Goal: Task Accomplishment & Management: Complete application form

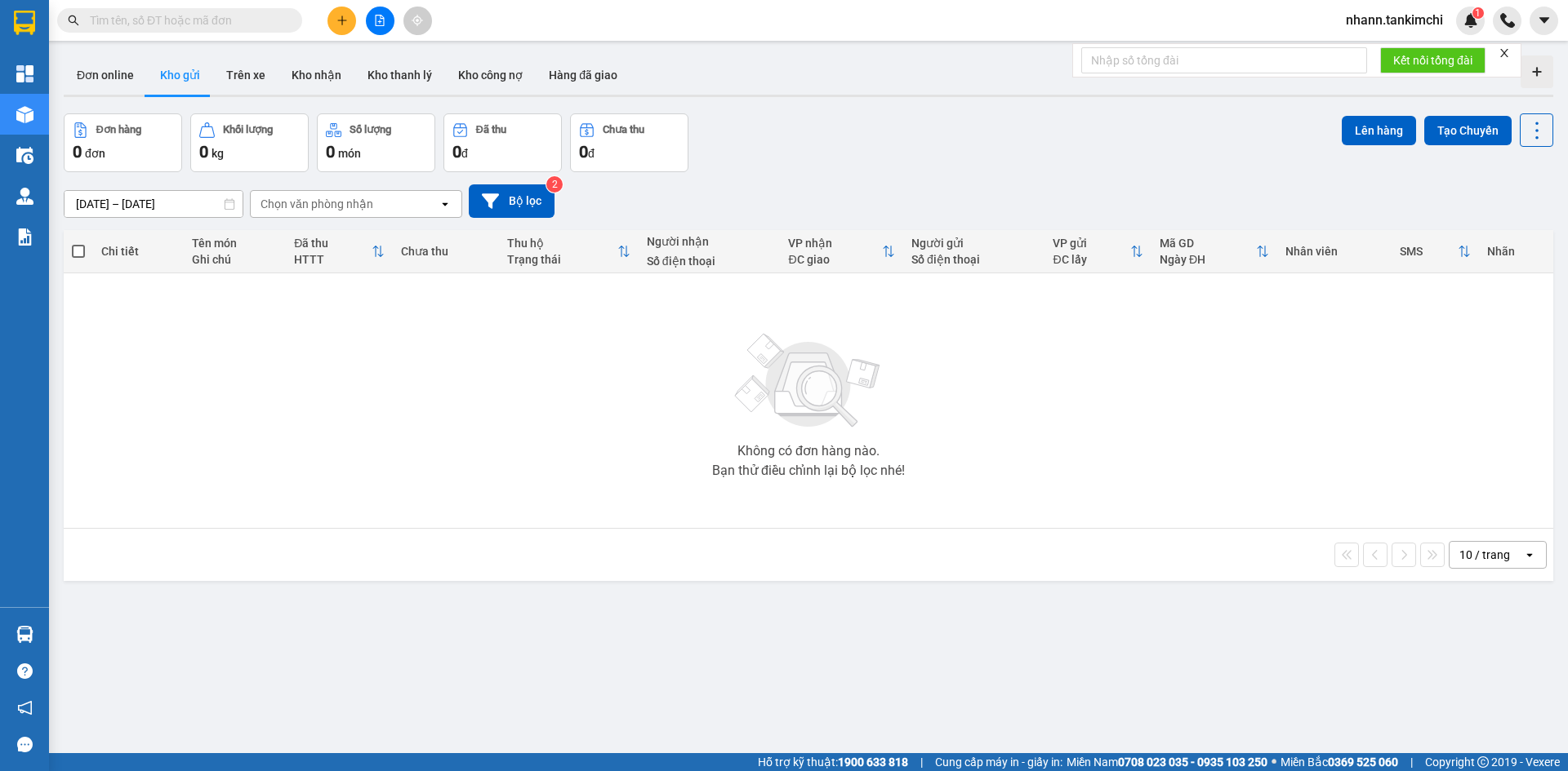
click at [209, 22] on input "text" at bounding box center [186, 20] width 193 height 18
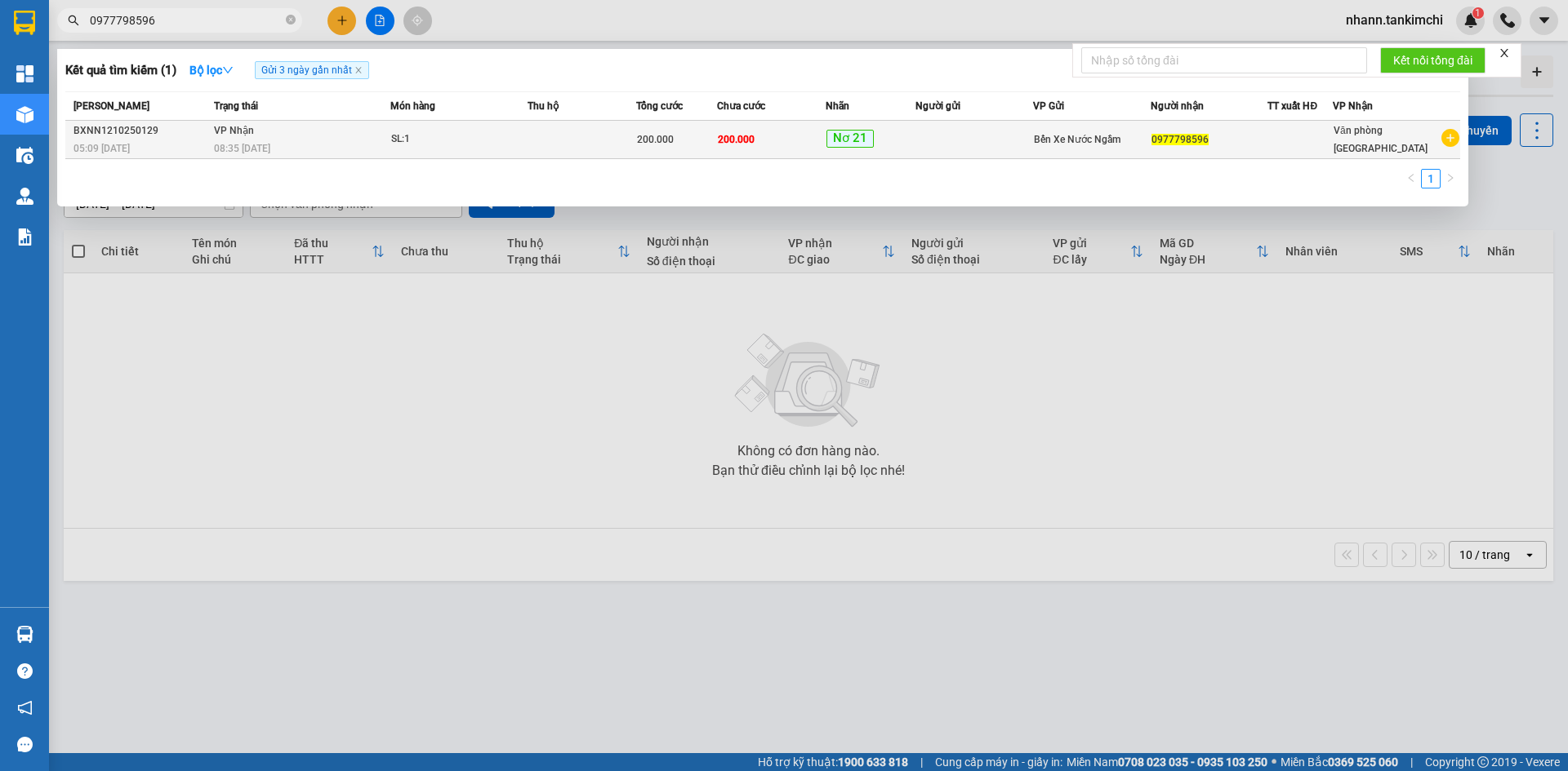
type input "0977798596"
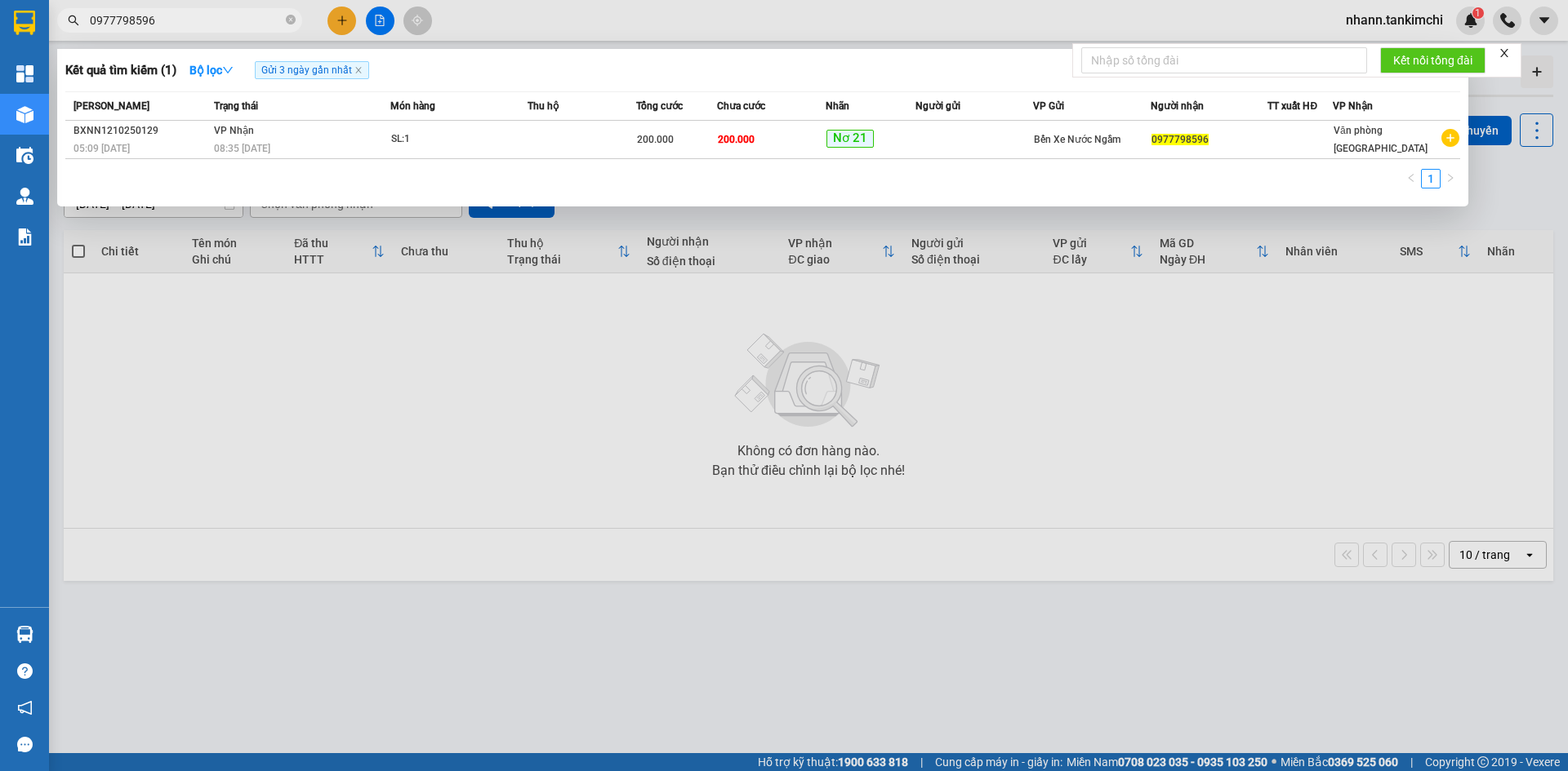
click at [1392, 140] on span "Văn phòng Đà Nẵng" at bounding box center [1380, 140] width 94 height 29
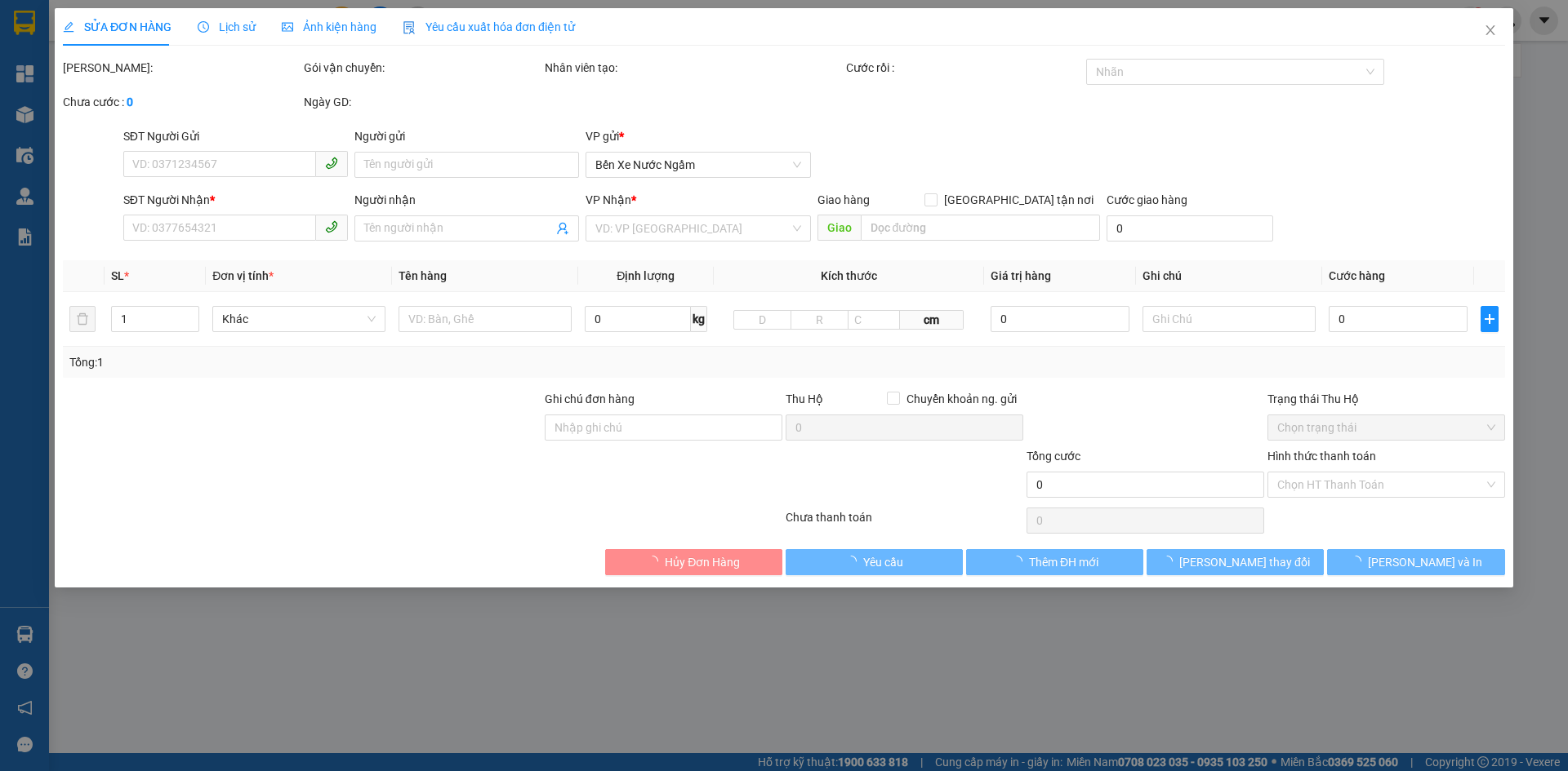
type input "0977798596"
type input "200.000"
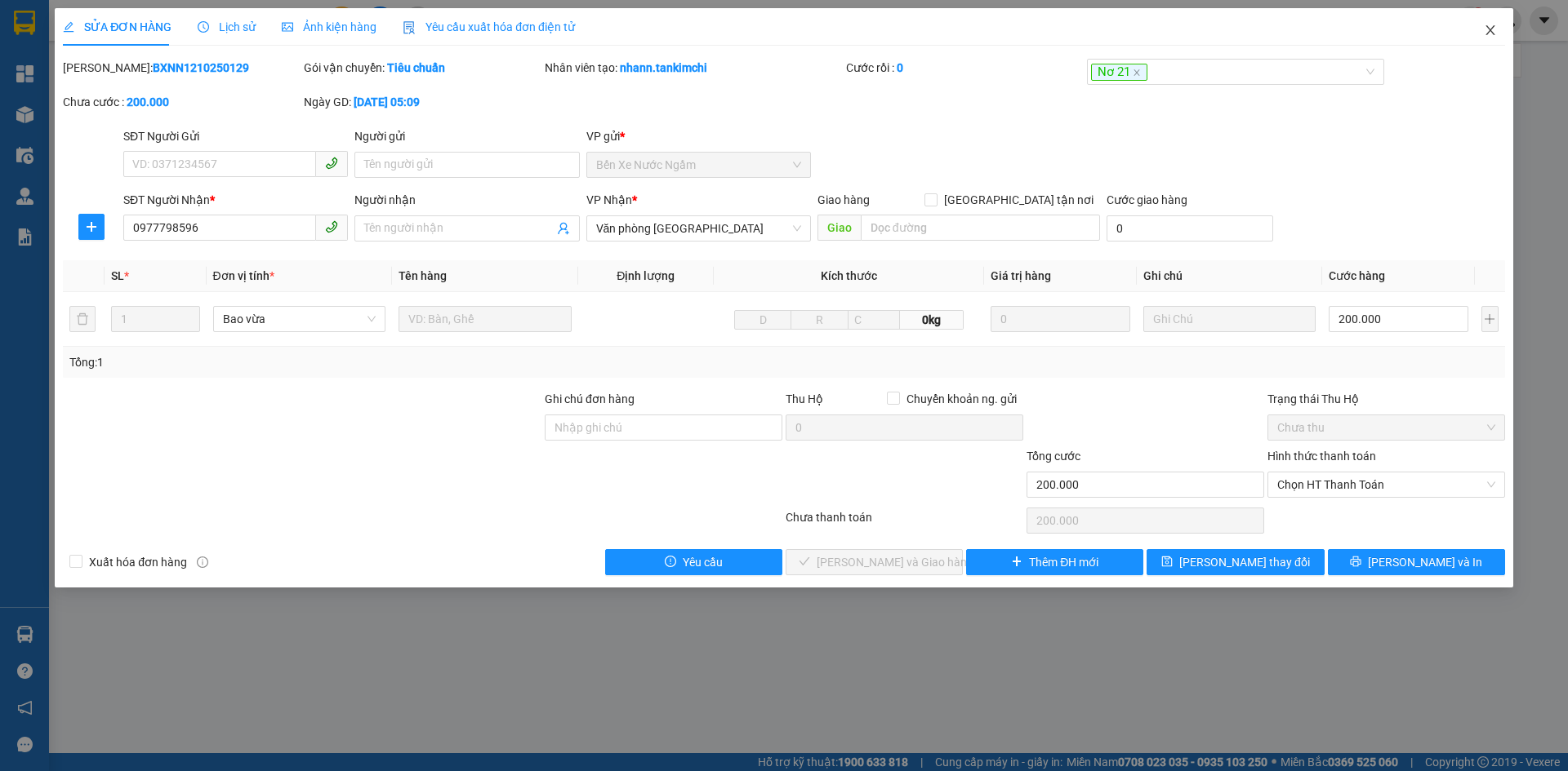
click at [1491, 30] on icon "close" at bounding box center [1490, 30] width 9 height 10
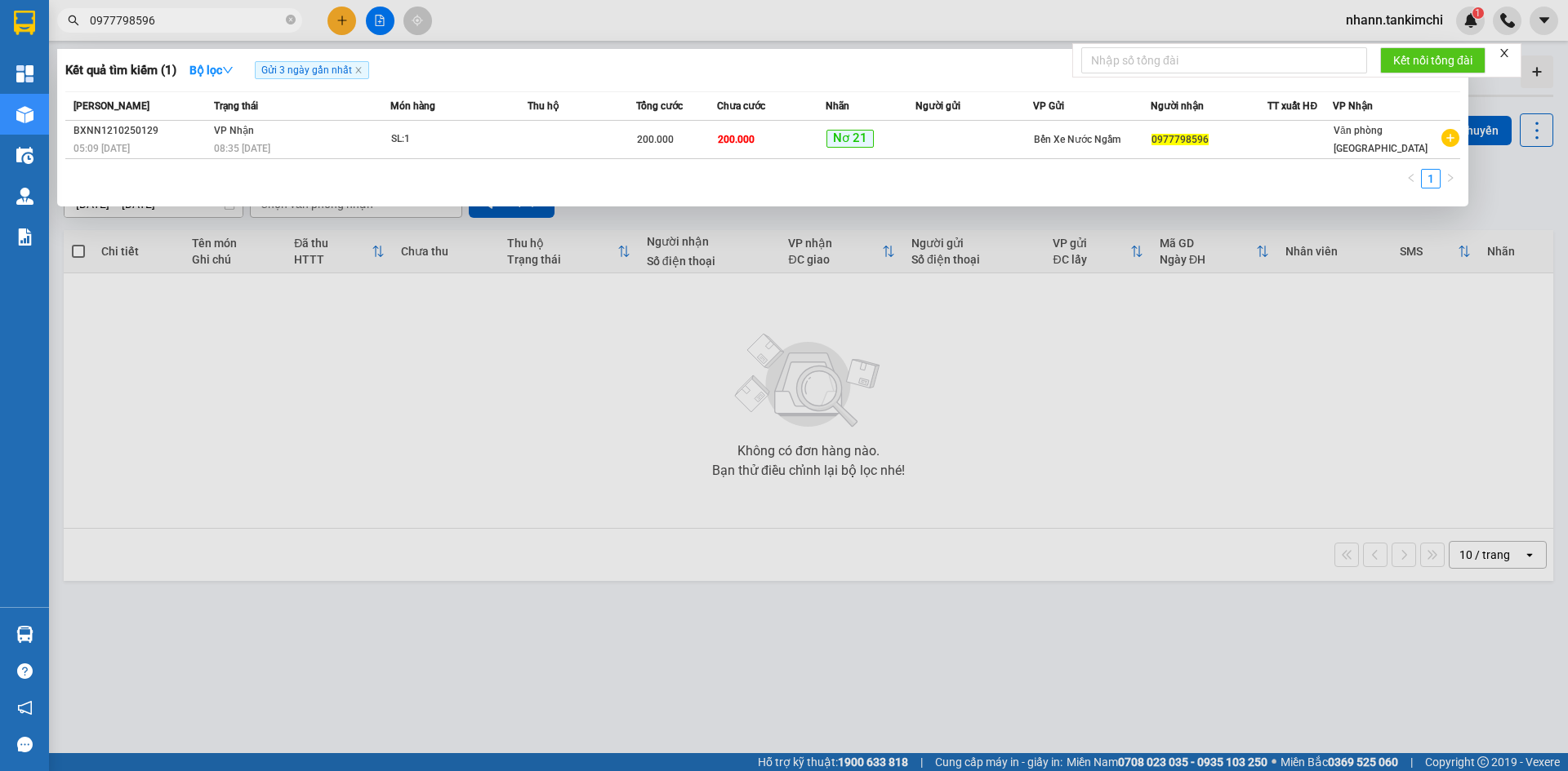
click at [186, 29] on span "0977798596" at bounding box center [179, 19] width 245 height 24
click at [200, 12] on input "0977798596" at bounding box center [186, 20] width 193 height 18
click at [171, 14] on input "0977798596" at bounding box center [186, 20] width 193 height 18
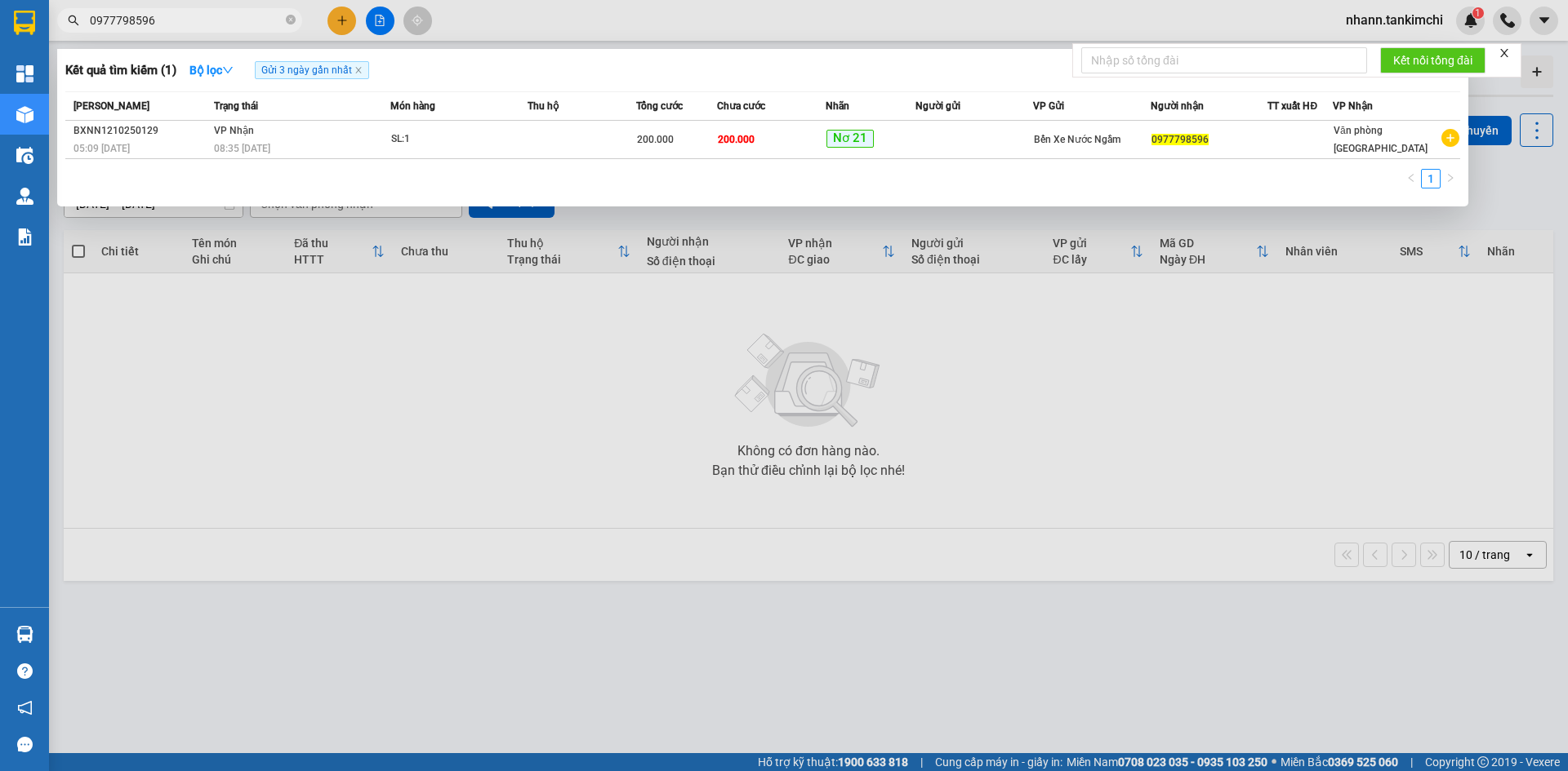
click at [171, 14] on input "0977798596" at bounding box center [186, 20] width 193 height 18
click at [218, 24] on input "0977798596" at bounding box center [186, 20] width 193 height 18
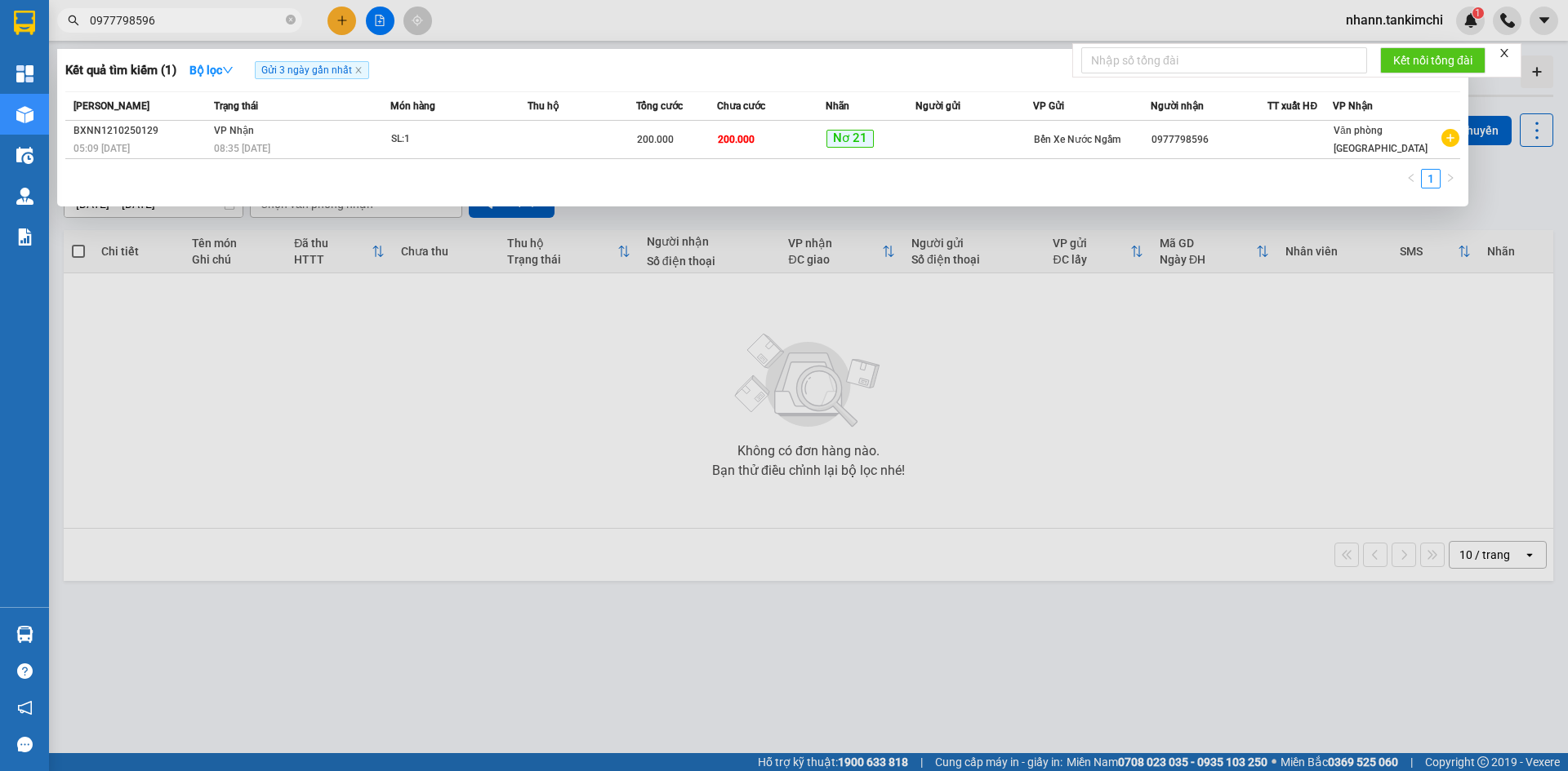
click at [242, 20] on input "0977798596" at bounding box center [186, 20] width 193 height 18
type input "0977798596"
click at [240, 114] on span "Trạng thái" at bounding box center [236, 106] width 44 height 18
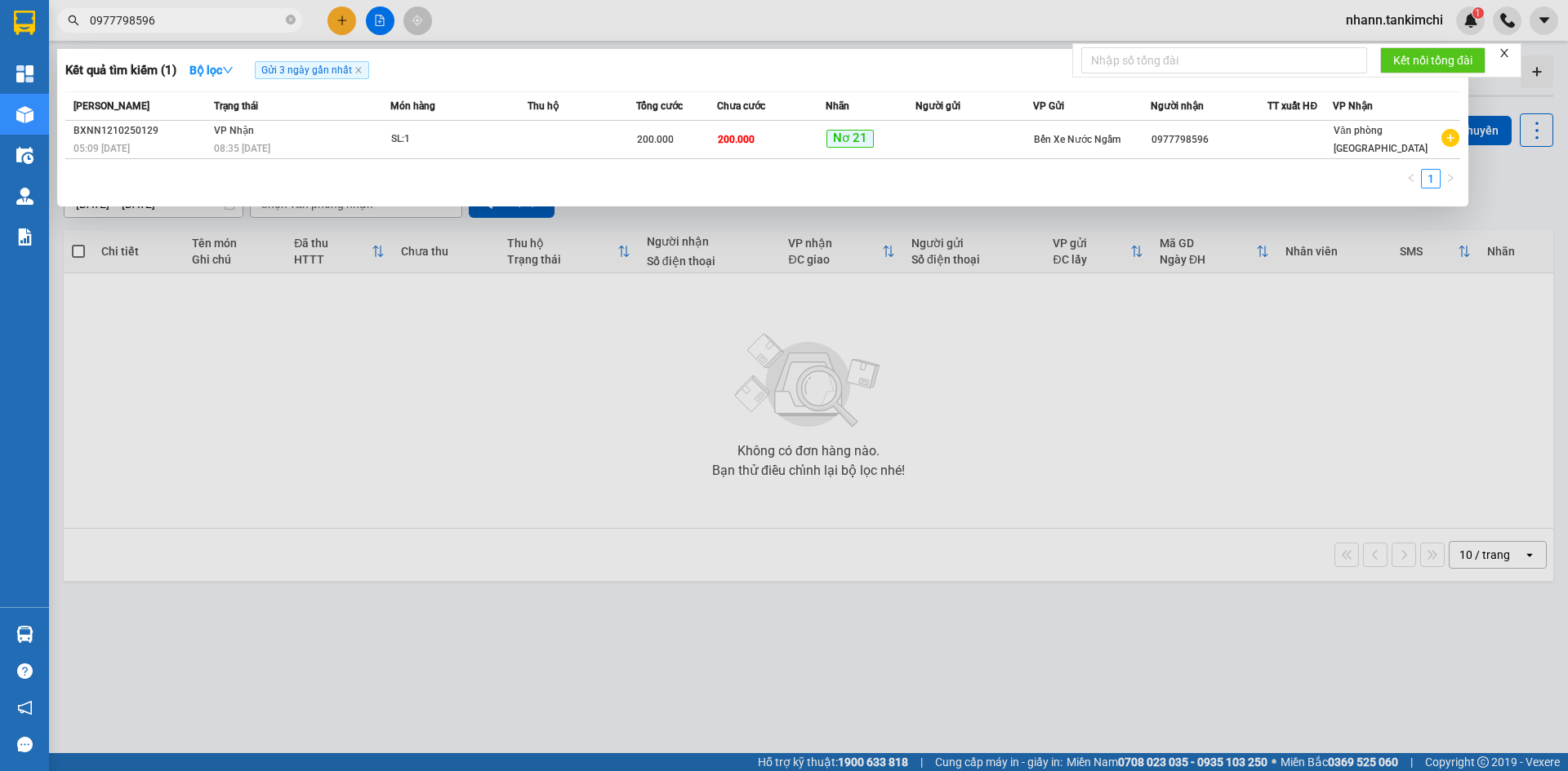
click at [248, 112] on span "Trạng thái" at bounding box center [236, 106] width 44 height 12
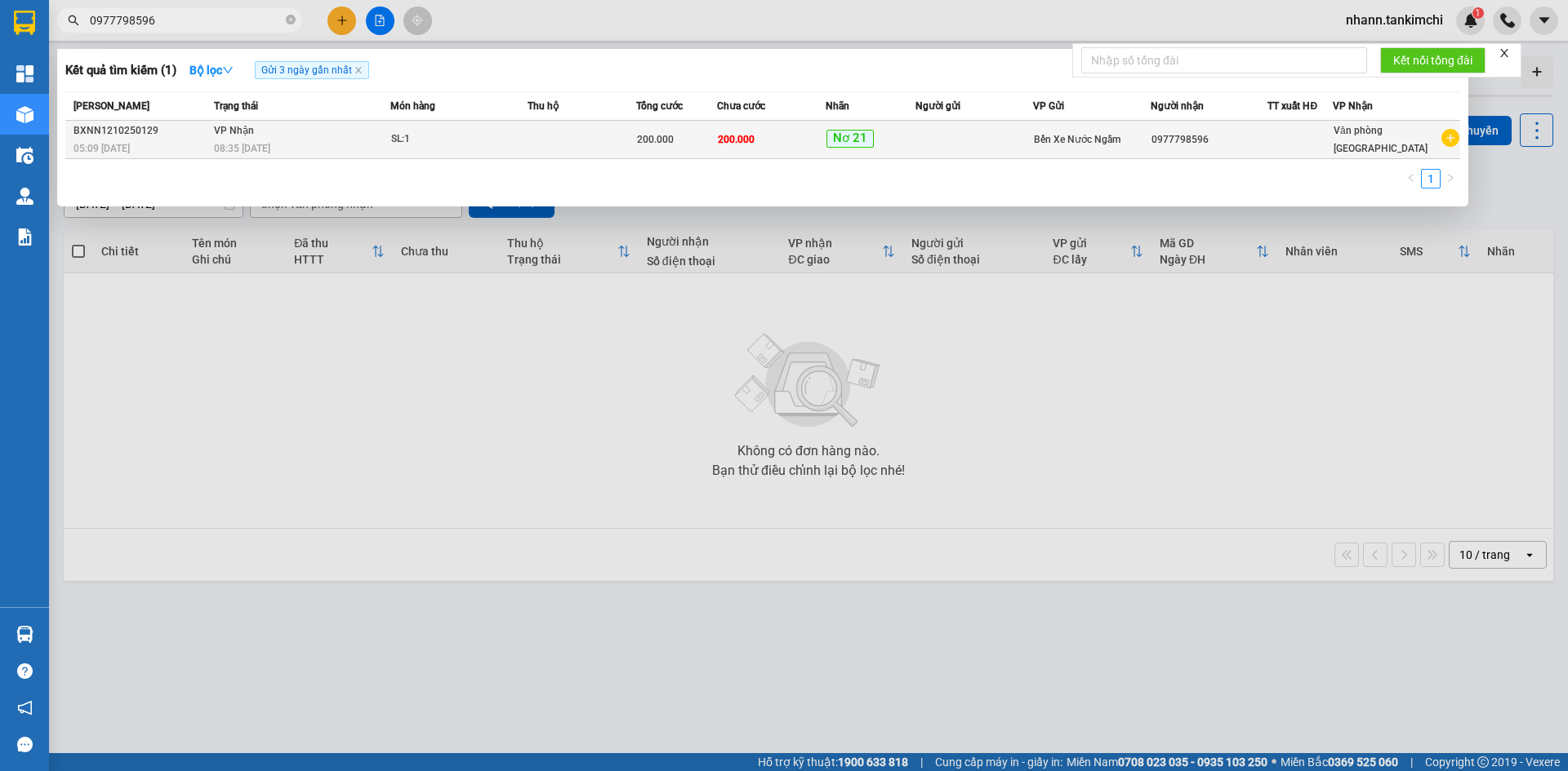
click at [252, 135] on span "VP Nhận" at bounding box center [233, 131] width 40 height 12
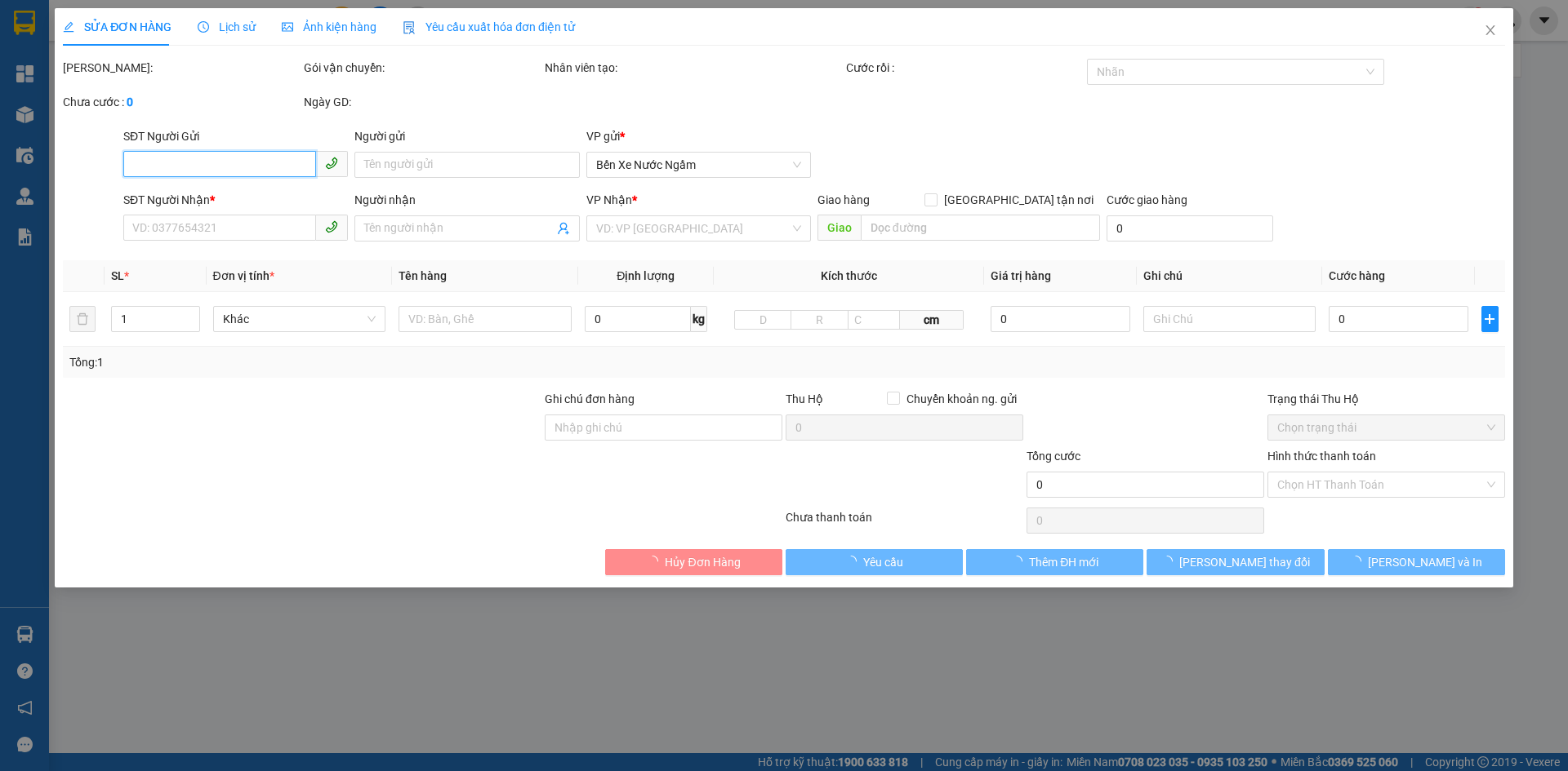
type input "0977798596"
type input "200.000"
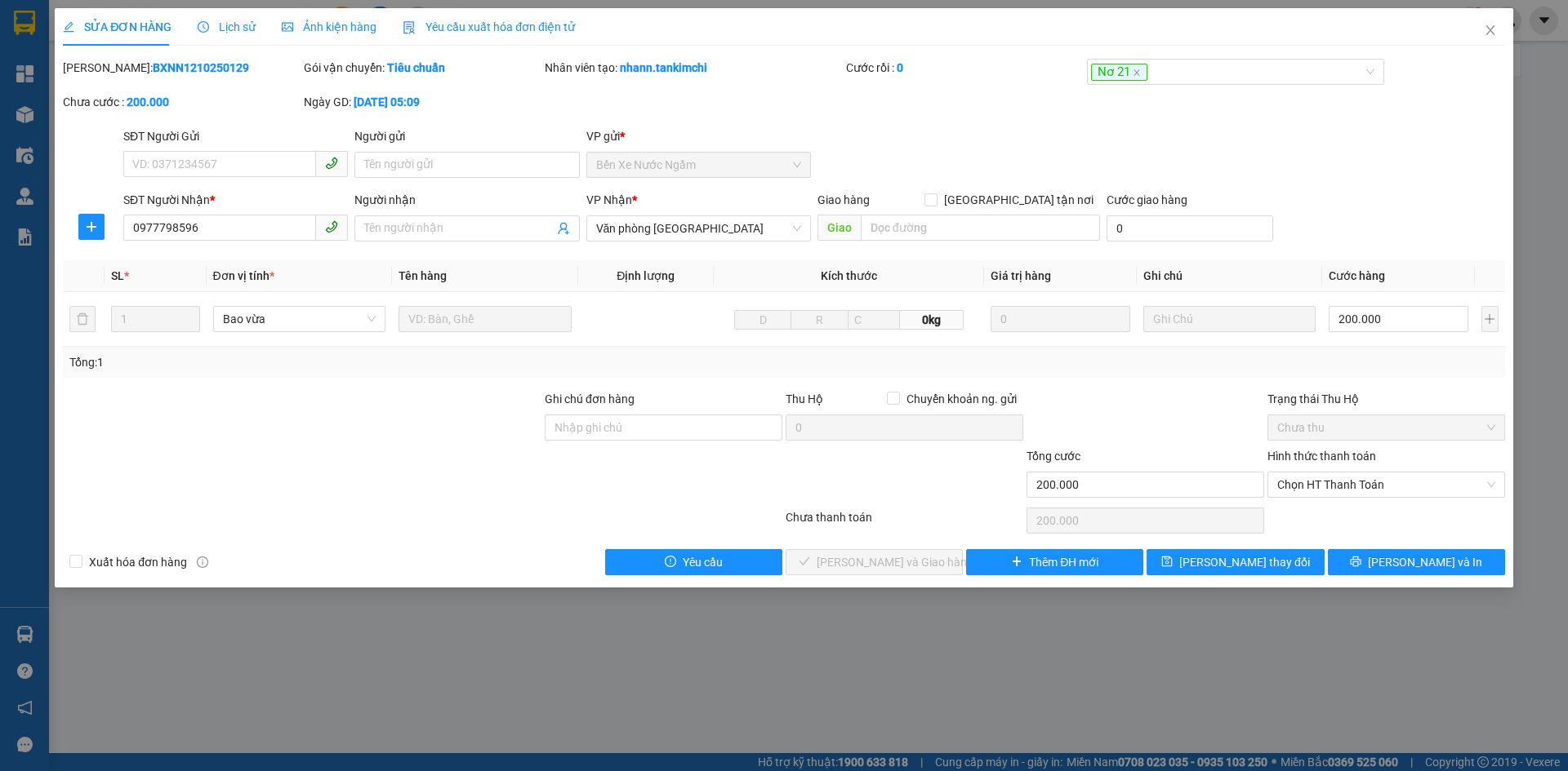
click at [230, 26] on span "Lịch sử" at bounding box center [227, 27] width 58 height 13
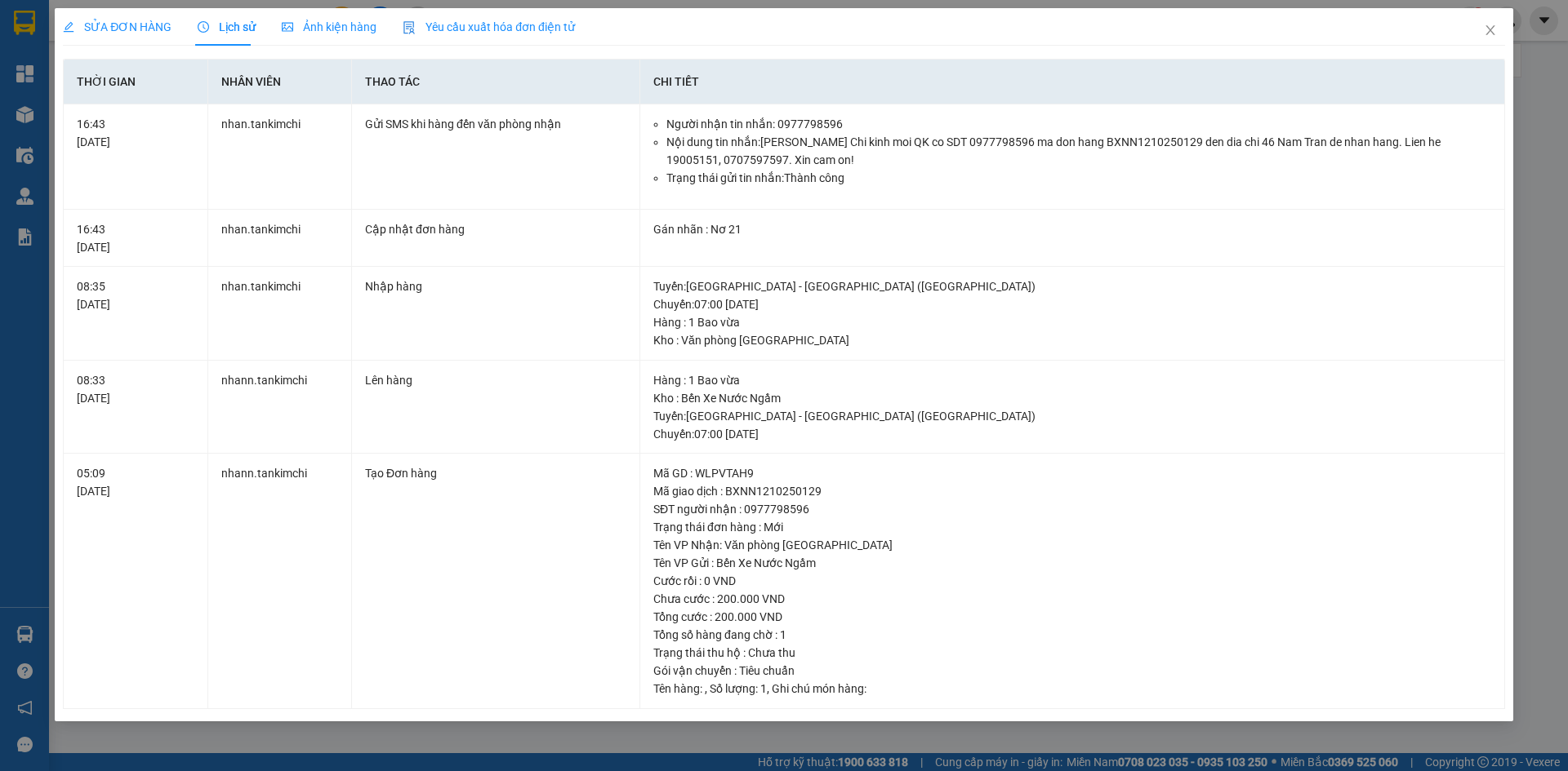
click at [471, 63] on th "Thao tác" at bounding box center [496, 82] width 288 height 45
click at [547, 578] on td "Tạo Đơn hàng" at bounding box center [496, 581] width 288 height 255
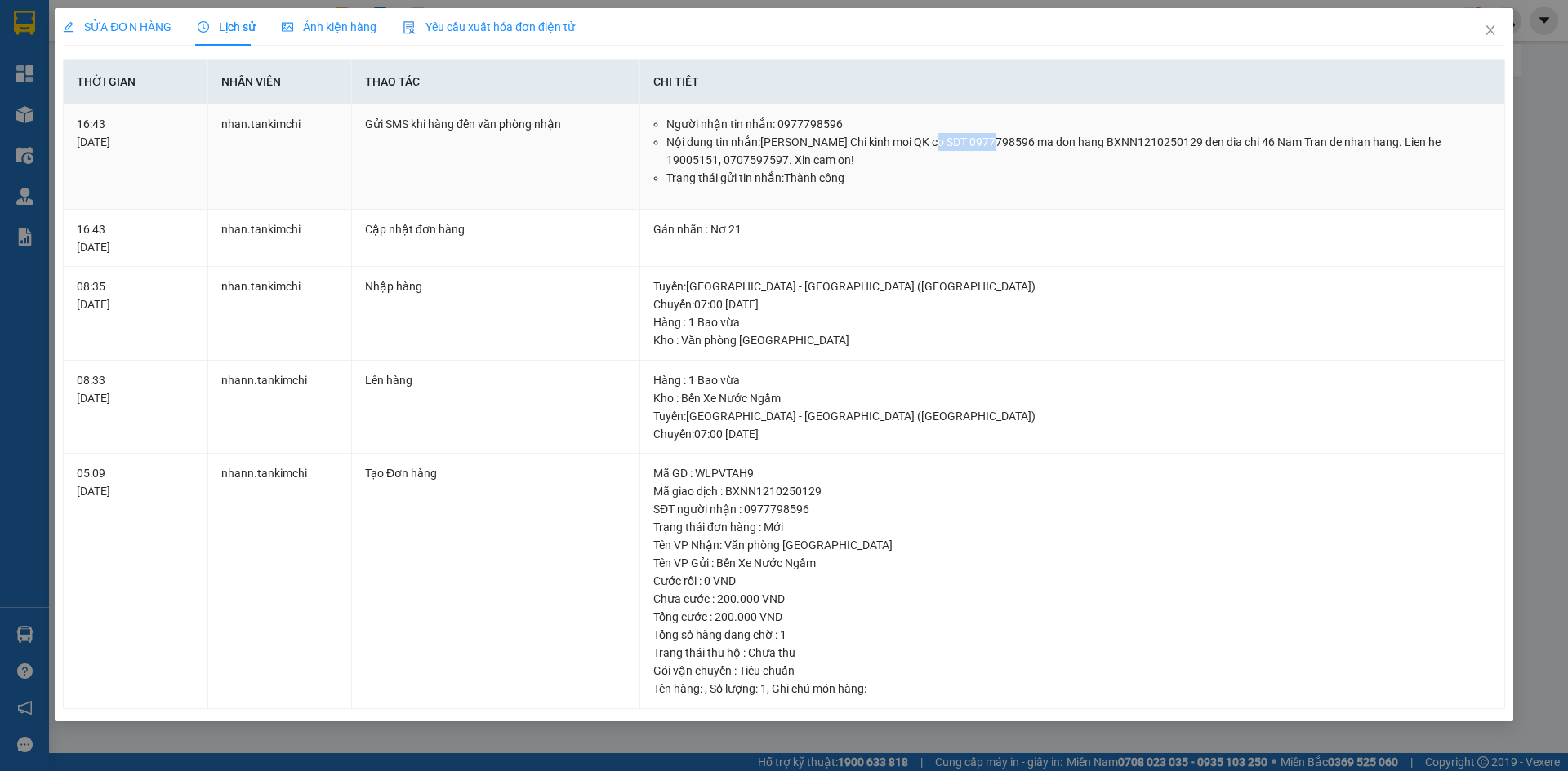
drag, startPoint x: 989, startPoint y: 142, endPoint x: 932, endPoint y: 142, distance: 57.0
click at [932, 142] on li "Nội dung tin nhắn: Tan Kim Chi kinh moi QK co SDT 0977798596 ma don hang BXNN12…" at bounding box center [1078, 150] width 825 height 36
drag, startPoint x: 932, startPoint y: 142, endPoint x: 538, endPoint y: 573, distance: 583.9
click at [538, 573] on td "Tạo Đơn hàng" at bounding box center [496, 581] width 288 height 255
